Goal: Task Accomplishment & Management: Complete application form

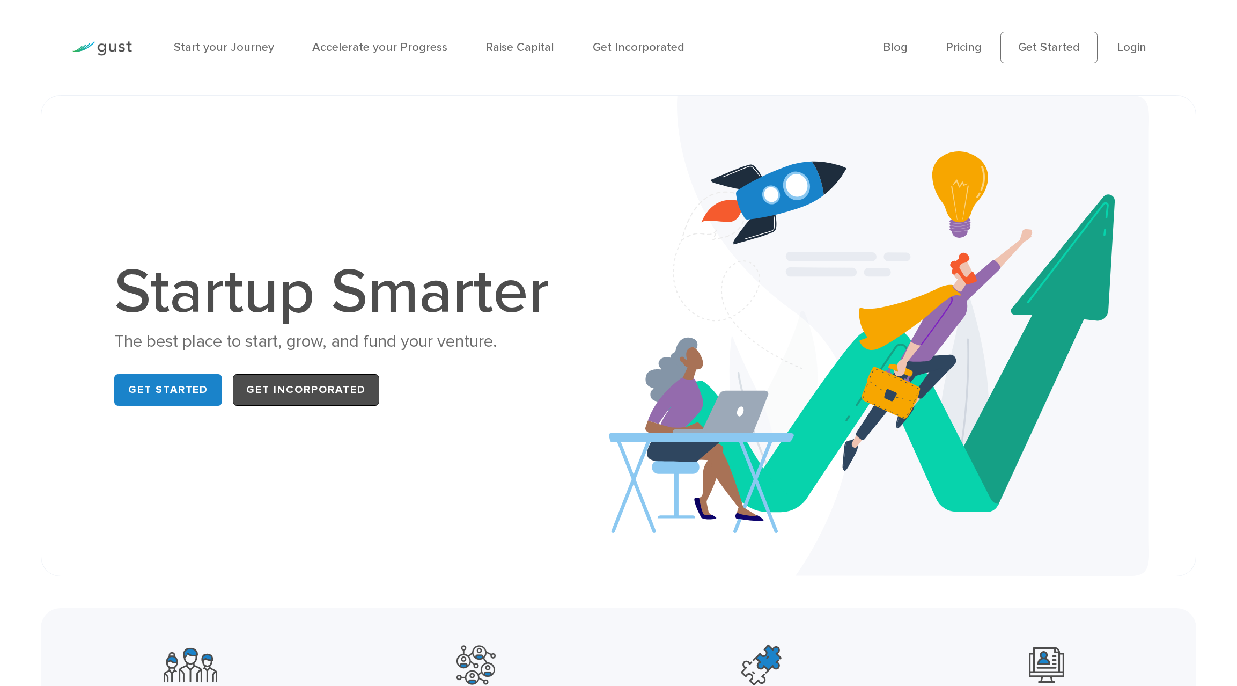
click at [344, 389] on link "Get Incorporated" at bounding box center [306, 390] width 146 height 32
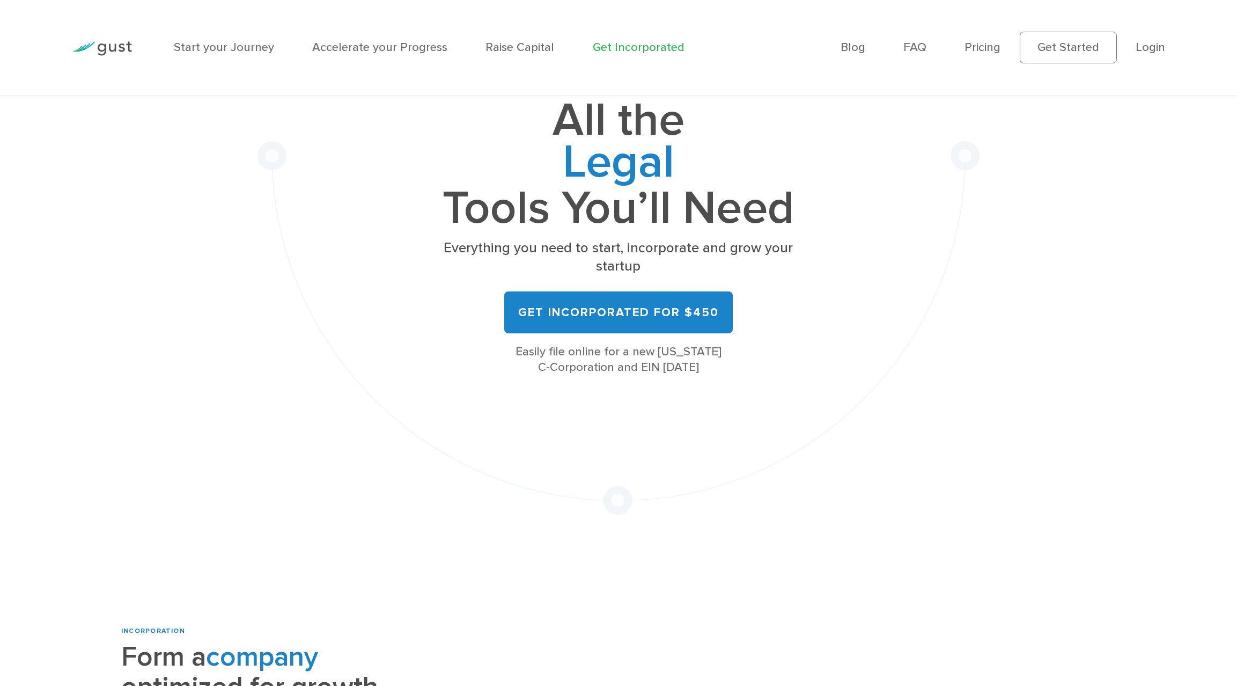
scroll to position [147, 0]
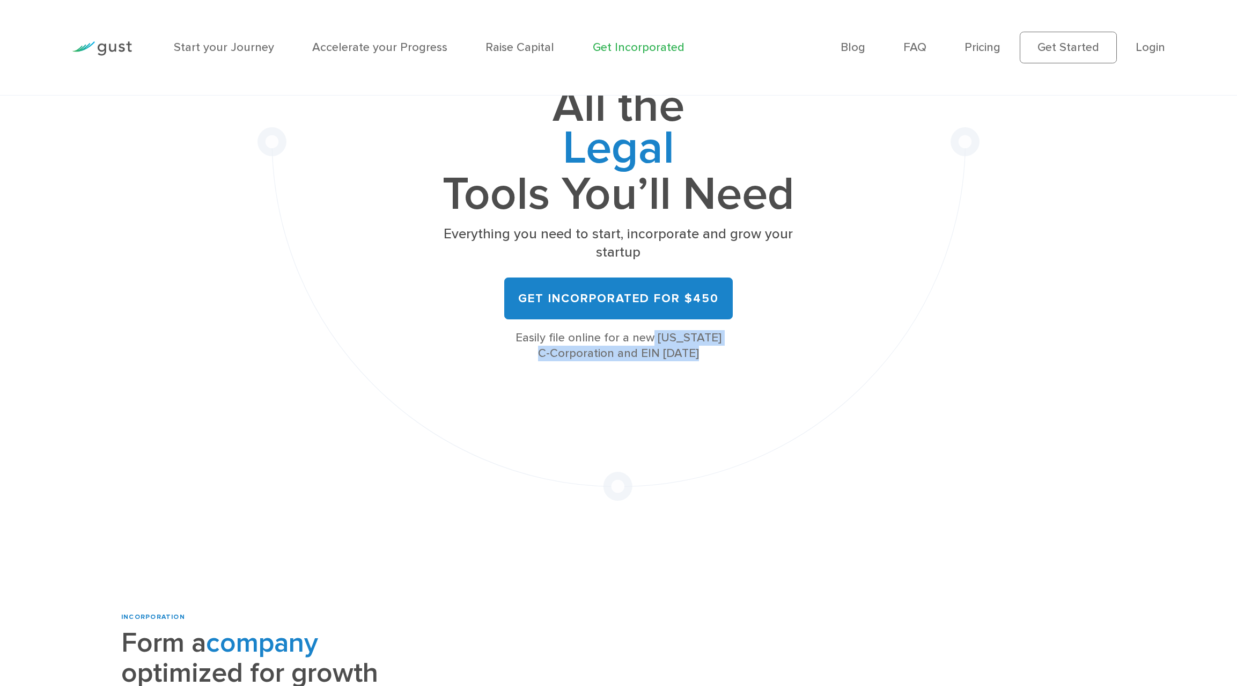
drag, startPoint x: 523, startPoint y: 321, endPoint x: 696, endPoint y: 342, distance: 174.0
click at [696, 342] on div "Easily file online for a new [US_STATE] C-Corporation and EIN [DATE]" at bounding box center [618, 346] width 395 height 32
click at [433, 364] on div "All the Legal Cap Table Fundraising Governance Tools You’ll Need Everything you…" at bounding box center [619, 224] width 723 height 553
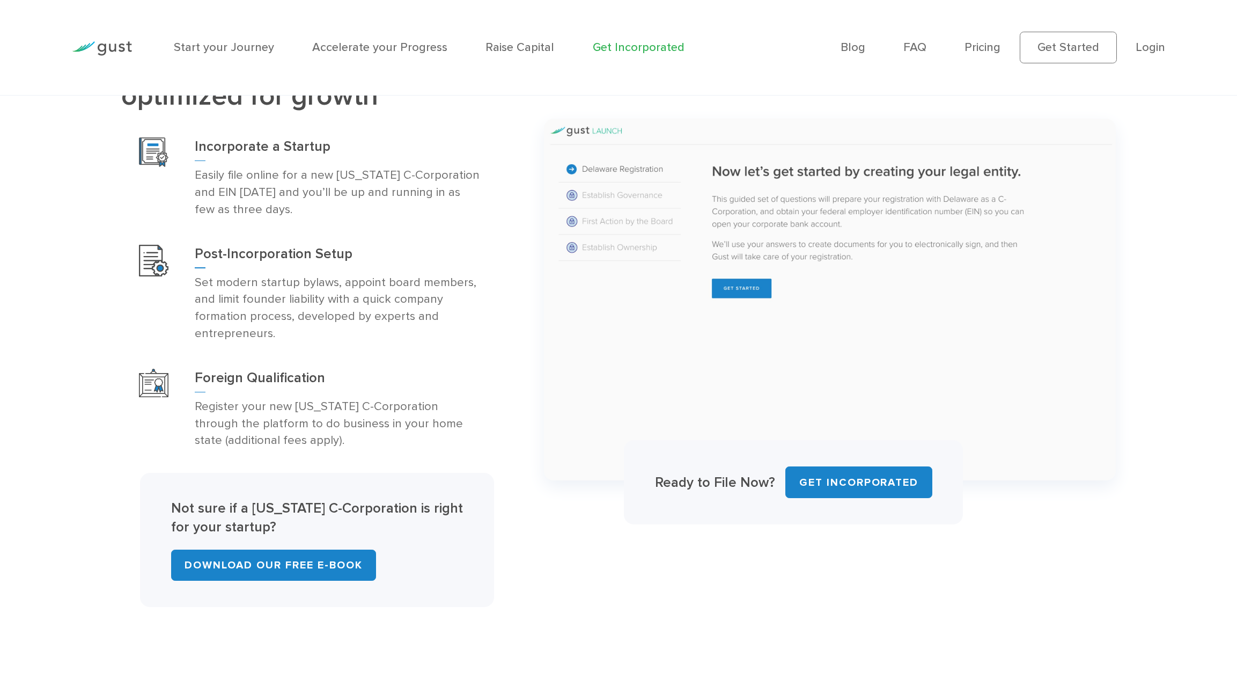
scroll to position [775, 0]
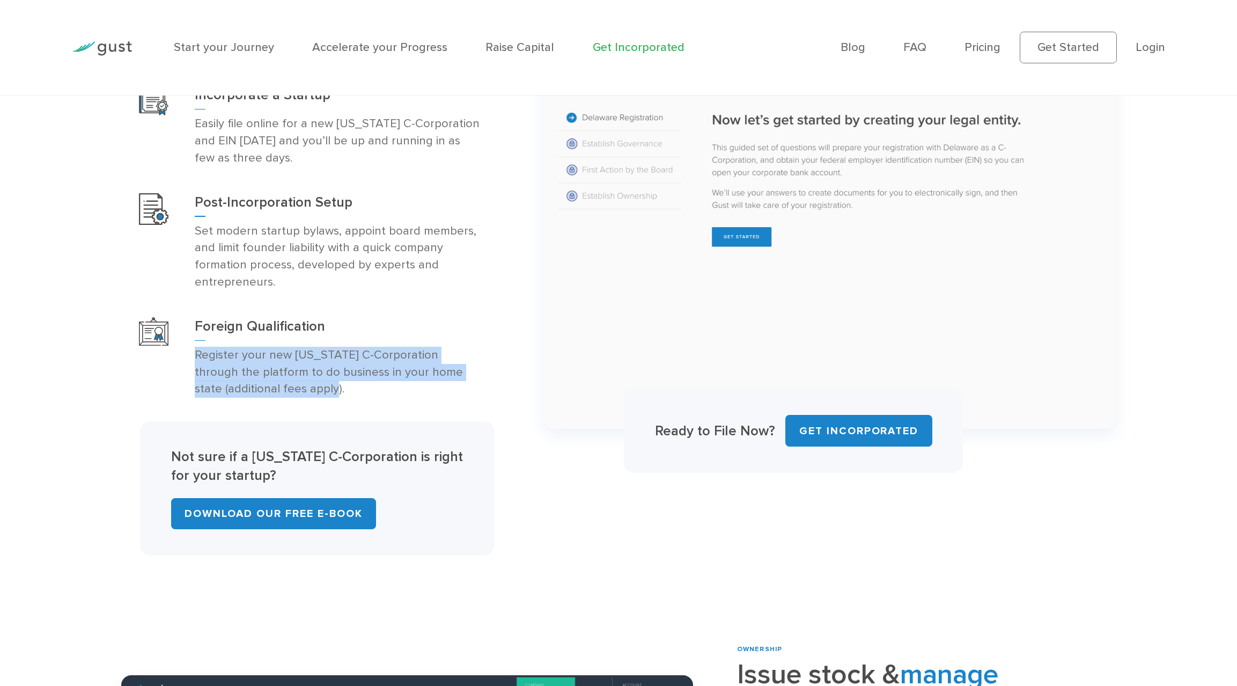
drag, startPoint x: 194, startPoint y: 342, endPoint x: 334, endPoint y: 376, distance: 144.2
click at [319, 372] on div "Foreign Qualification Register your new [US_STATE] C-Corporation through the pl…" at bounding box center [310, 357] width 379 height 107
click at [339, 378] on p "Register your new [US_STATE] C-Corporation through the platform to do business …" at bounding box center [339, 372] width 288 height 51
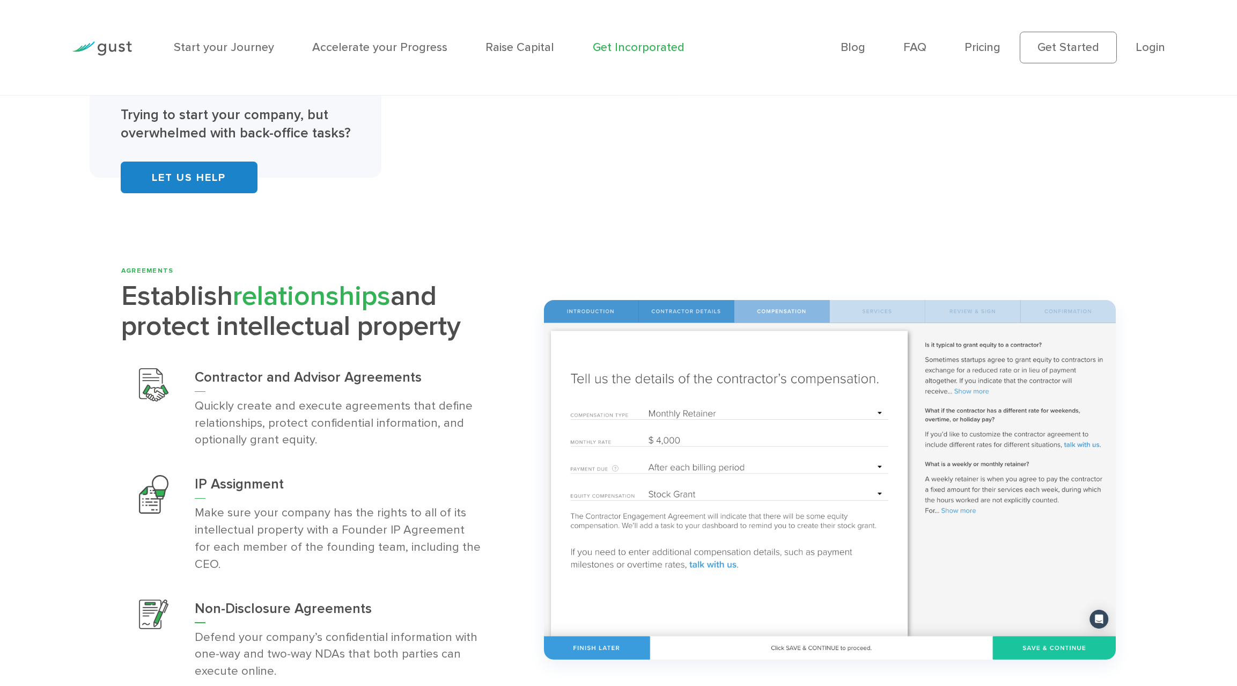
scroll to position [2942, 0]
